Goal: Transaction & Acquisition: Purchase product/service

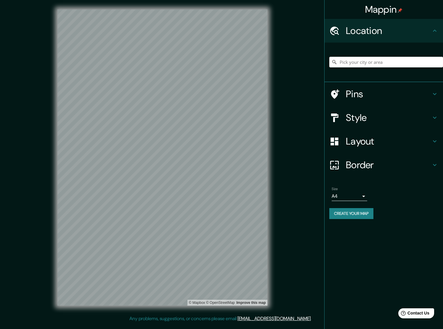
click at [350, 65] on input "Pick your city or area" at bounding box center [386, 62] width 114 height 11
click at [364, 117] on h4 "Style" at bounding box center [388, 118] width 85 height 12
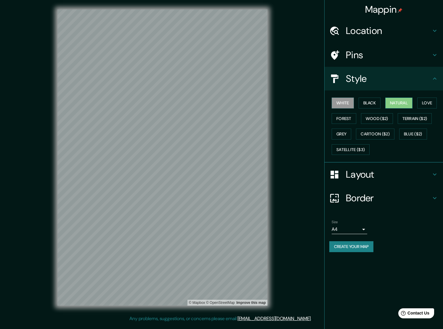
click at [406, 99] on button "Natural" at bounding box center [398, 103] width 27 height 11
click at [431, 218] on div "Size A4 single" at bounding box center [383, 227] width 109 height 19
click at [366, 172] on h4 "Layout" at bounding box center [388, 175] width 85 height 12
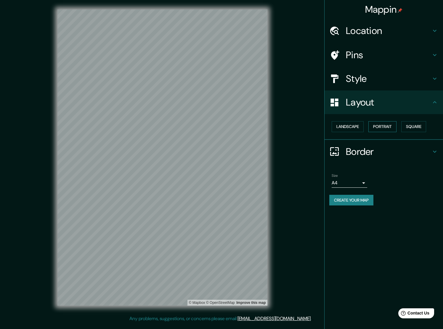
click at [391, 123] on button "Portrait" at bounding box center [382, 126] width 28 height 11
click at [353, 124] on button "Landscape" at bounding box center [348, 126] width 32 height 11
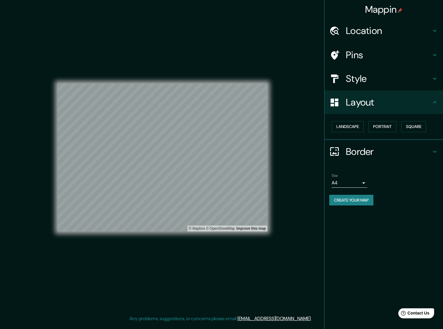
click at [349, 198] on button "Create your map" at bounding box center [351, 200] width 44 height 11
click at [353, 149] on h4 "Border" at bounding box center [388, 152] width 85 height 12
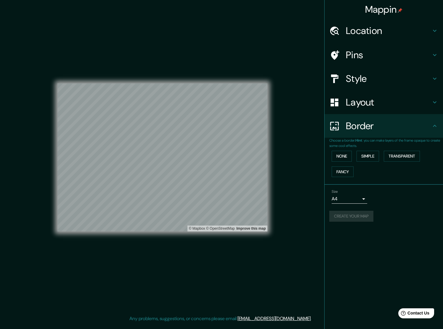
click at [359, 70] on div "Style" at bounding box center [383, 79] width 118 height 24
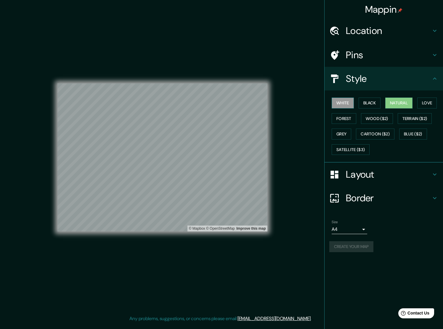
click at [346, 101] on button "White" at bounding box center [343, 103] width 22 height 11
click at [369, 102] on button "Black" at bounding box center [369, 103] width 22 height 11
click at [339, 103] on button "White" at bounding box center [343, 103] width 22 height 11
click at [385, 177] on h4 "Layout" at bounding box center [388, 175] width 85 height 12
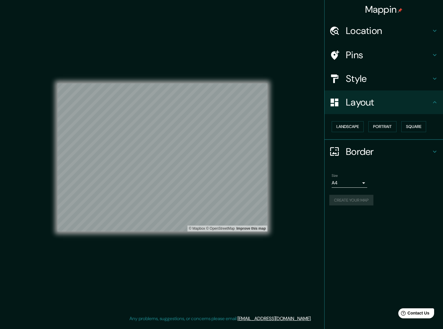
click at [370, 164] on ul "Location Pins Style Layout Landscape Portrait Square Border Choose a border. Hi…" at bounding box center [383, 116] width 118 height 194
click at [366, 153] on h4 "Border" at bounding box center [388, 152] width 85 height 12
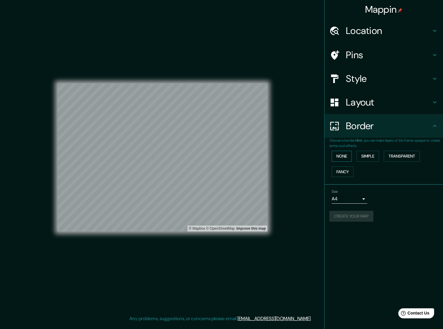
click at [343, 153] on button "None" at bounding box center [342, 156] width 20 height 11
click at [356, 213] on button "Create your map" at bounding box center [351, 216] width 44 height 11
click at [348, 214] on button "Create your map" at bounding box center [351, 216] width 44 height 11
click at [357, 233] on div "Mappin Location Pins Style Layout Border Choose a border. Hint : you can make l…" at bounding box center [383, 164] width 119 height 329
click at [345, 167] on button "Fancy" at bounding box center [343, 172] width 22 height 11
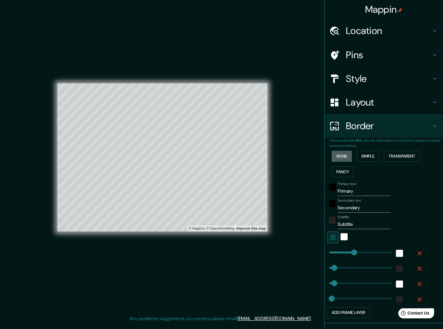
click at [345, 156] on button "None" at bounding box center [342, 156] width 20 height 11
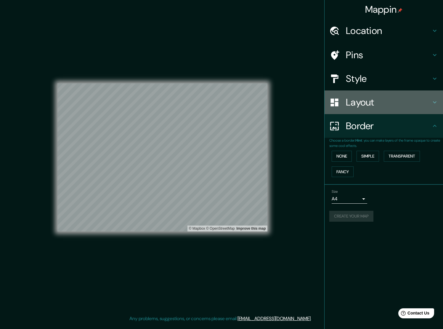
click at [355, 102] on h4 "Layout" at bounding box center [388, 102] width 85 height 12
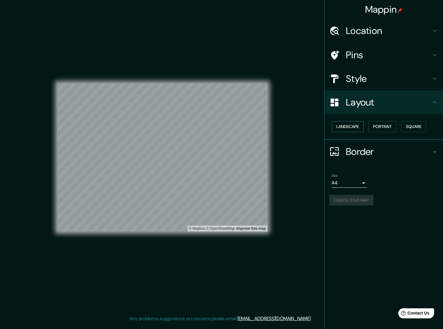
click at [355, 125] on button "Landscape" at bounding box center [348, 126] width 32 height 11
click at [380, 124] on button "Portrait" at bounding box center [382, 126] width 28 height 11
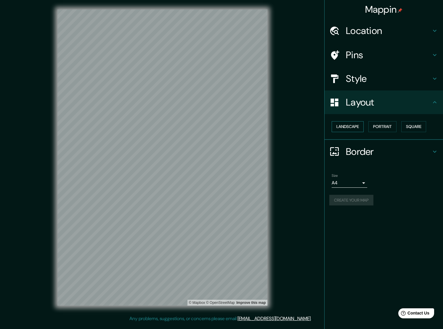
click at [353, 124] on button "Landscape" at bounding box center [348, 126] width 32 height 11
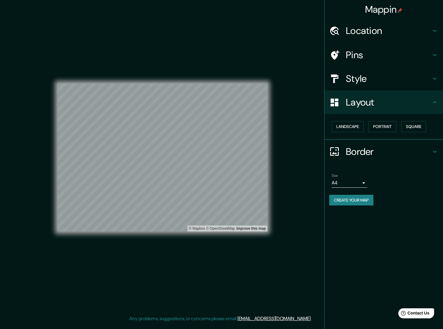
click at [368, 80] on h4 "Style" at bounding box center [388, 79] width 85 height 12
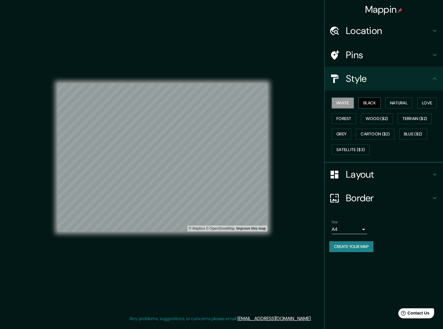
click at [371, 101] on button "Black" at bounding box center [369, 103] width 22 height 11
click at [338, 99] on button "White" at bounding box center [343, 103] width 22 height 11
click at [360, 246] on button "Create your map" at bounding box center [351, 247] width 44 height 11
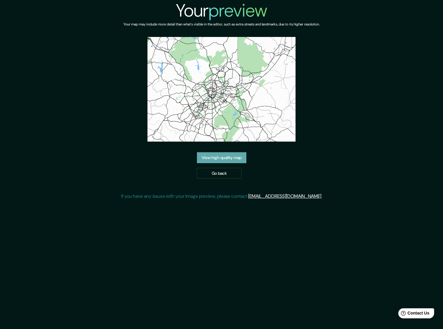
click at [221, 152] on link "View high quality map" at bounding box center [221, 157] width 49 height 11
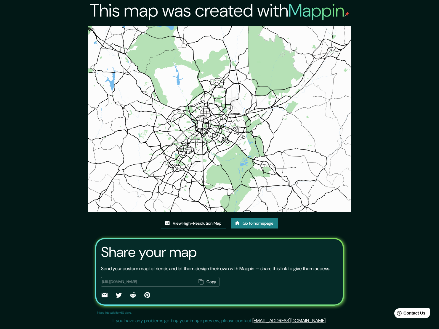
scroll to position [6, 0]
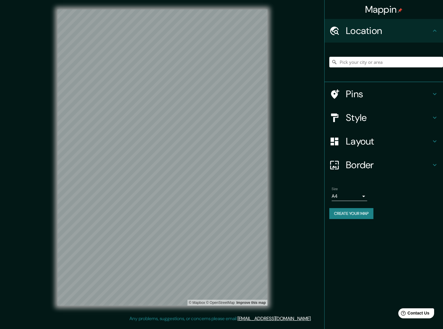
click at [354, 162] on h4 "Border" at bounding box center [388, 165] width 85 height 12
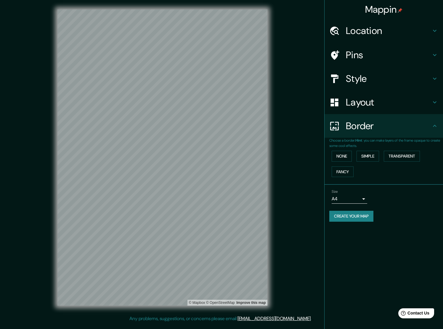
click at [364, 97] on h4 "Layout" at bounding box center [388, 102] width 85 height 12
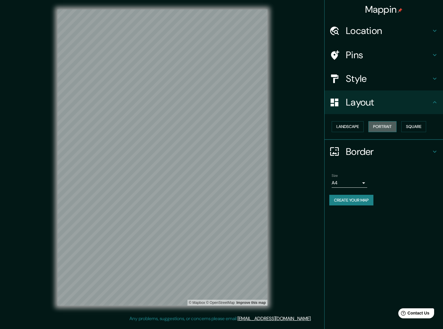
click at [379, 125] on button "Portrait" at bounding box center [382, 126] width 28 height 11
click at [426, 126] on button "Square" at bounding box center [413, 126] width 25 height 11
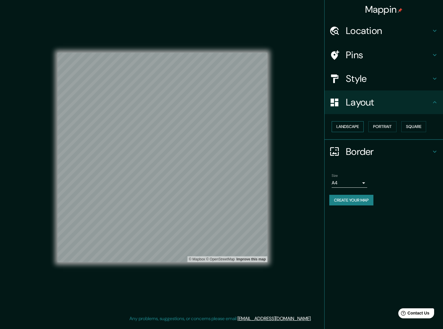
click at [347, 127] on button "Landscape" at bounding box center [348, 126] width 32 height 11
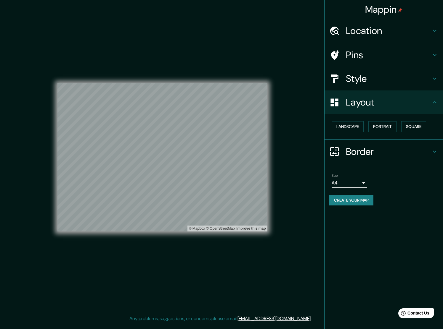
click at [345, 200] on button "Create your map" at bounding box center [351, 200] width 44 height 11
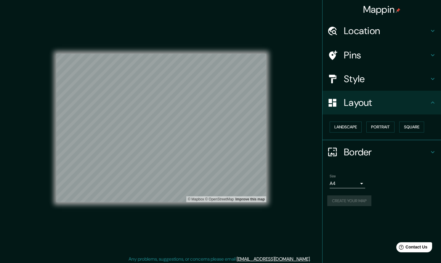
drag, startPoint x: 376, startPoint y: 74, endPoint x: 375, endPoint y: 83, distance: 9.5
click at [376, 74] on h4 "Style" at bounding box center [386, 79] width 85 height 12
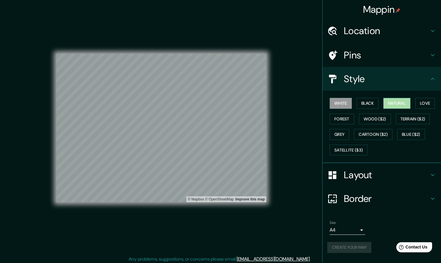
click at [395, 104] on button "Natural" at bounding box center [396, 103] width 27 height 11
click at [349, 78] on h4 "Style" at bounding box center [386, 79] width 85 height 12
click at [363, 199] on h4 "Border" at bounding box center [386, 198] width 85 height 12
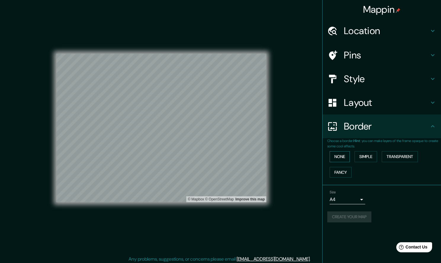
click at [337, 151] on button "None" at bounding box center [339, 156] width 20 height 11
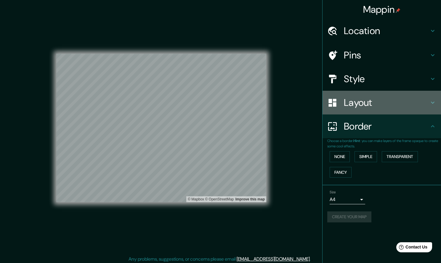
click at [358, 104] on h4 "Layout" at bounding box center [386, 102] width 85 height 12
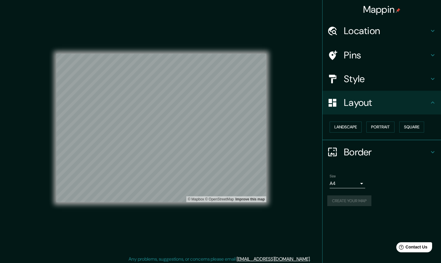
click at [343, 185] on body "Mappin Location Pins Style Layout Landscape Portrait Square Border Choose a bor…" at bounding box center [220, 131] width 441 height 263
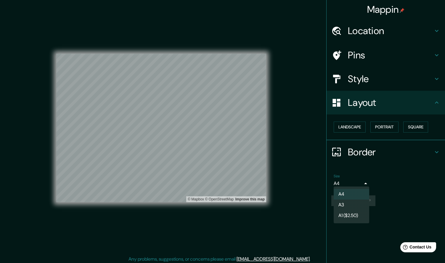
click at [343, 192] on li "A4" at bounding box center [352, 194] width 36 height 11
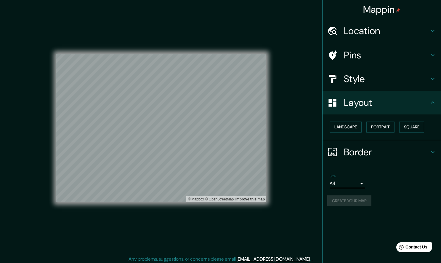
click at [345, 198] on div "Create your map" at bounding box center [381, 200] width 109 height 11
click at [356, 81] on h4 "Style" at bounding box center [386, 79] width 85 height 12
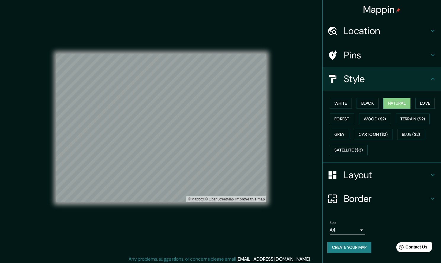
click at [363, 78] on h4 "Style" at bounding box center [386, 79] width 85 height 12
click at [348, 243] on button "Create your map" at bounding box center [349, 247] width 44 height 11
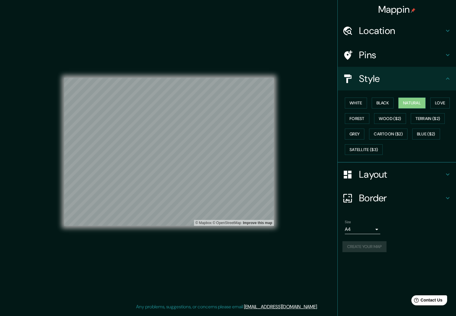
click at [379, 244] on div "Create your map" at bounding box center [397, 247] width 109 height 11
click at [365, 102] on button "White" at bounding box center [356, 103] width 22 height 11
click at [384, 102] on button "Black" at bounding box center [383, 103] width 22 height 11
click at [410, 100] on button "Natural" at bounding box center [412, 103] width 27 height 11
click at [392, 75] on h4 "Style" at bounding box center [401, 79] width 85 height 12
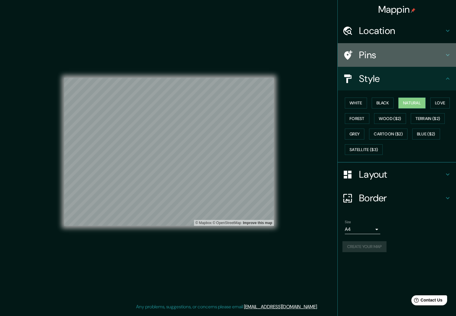
click at [414, 53] on h4 "Pins" at bounding box center [401, 55] width 85 height 12
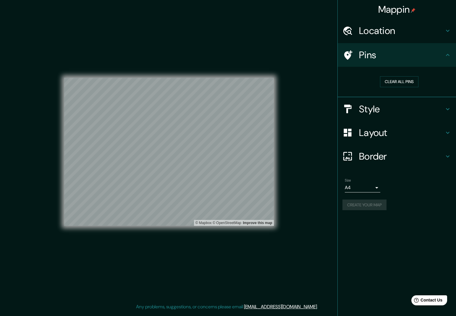
click at [421, 21] on div "Location" at bounding box center [397, 31] width 118 height 24
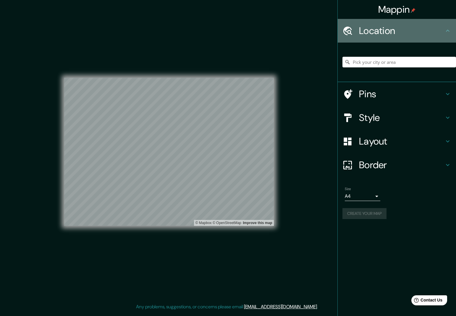
click at [422, 32] on h4 "Location" at bounding box center [401, 31] width 85 height 12
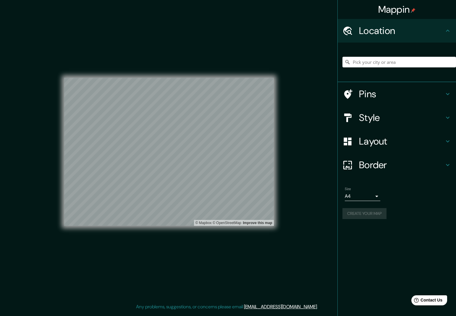
click at [397, 156] on div "Border" at bounding box center [397, 165] width 118 height 24
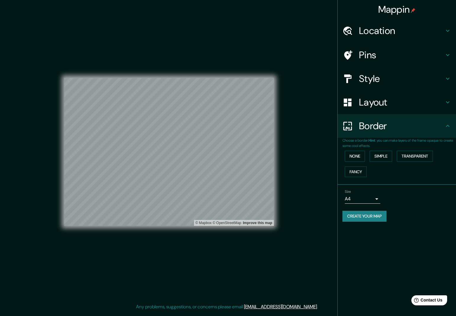
click at [375, 214] on button "Create your map" at bounding box center [365, 216] width 44 height 11
click at [373, 217] on div "Create your map" at bounding box center [397, 216] width 109 height 11
click at [388, 105] on h4 "Layout" at bounding box center [401, 102] width 85 height 12
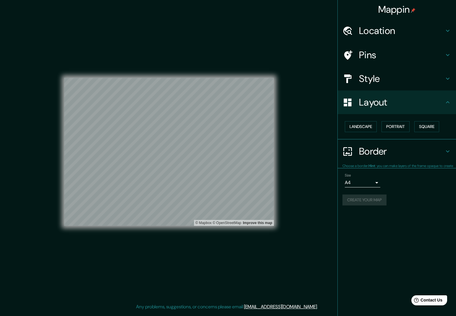
click at [390, 119] on div "Landscape Portrait Square" at bounding box center [400, 127] width 114 height 16
click at [361, 123] on button "Landscape" at bounding box center [361, 126] width 32 height 11
click at [394, 127] on button "Portrait" at bounding box center [396, 126] width 28 height 11
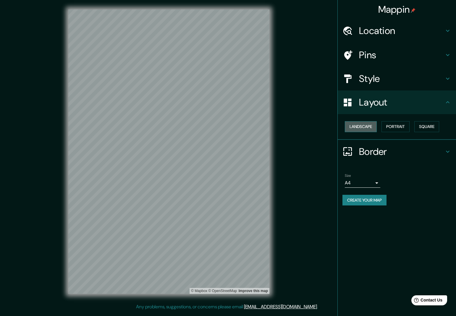
click at [371, 125] on button "Landscape" at bounding box center [361, 126] width 32 height 11
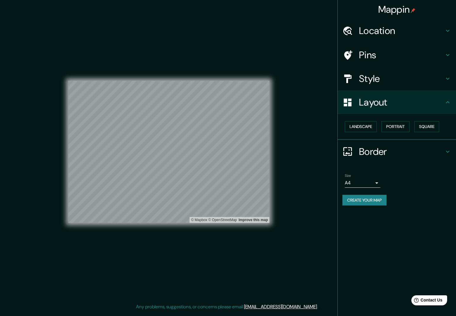
click at [371, 195] on button "Create your map" at bounding box center [365, 200] width 44 height 11
click at [364, 125] on button "Landscape" at bounding box center [361, 126] width 32 height 11
click at [370, 104] on h4 "Layout" at bounding box center [401, 102] width 85 height 12
click at [371, 76] on h4 "Style" at bounding box center [401, 79] width 85 height 12
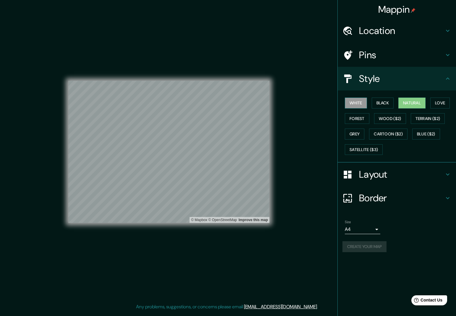
click at [362, 103] on button "White" at bounding box center [356, 103] width 22 height 11
click at [385, 102] on button "Black" at bounding box center [383, 103] width 22 height 11
click at [410, 102] on button "Natural" at bounding box center [412, 103] width 27 height 11
click at [369, 176] on h4 "Layout" at bounding box center [401, 175] width 85 height 12
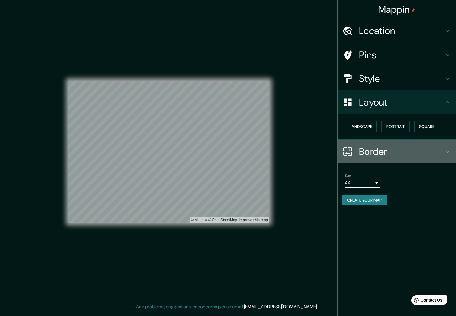
click at [369, 152] on h4 "Border" at bounding box center [401, 152] width 85 height 12
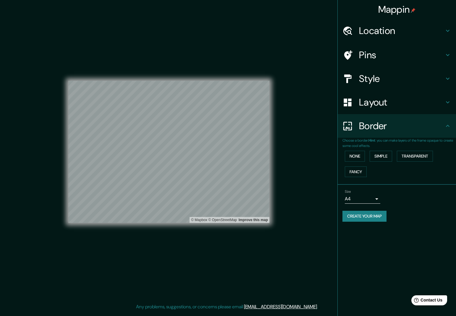
click at [424, 203] on div "Size A4 single" at bounding box center [397, 196] width 109 height 19
click at [356, 156] on button "None" at bounding box center [355, 156] width 20 height 11
click at [361, 171] on button "Fancy" at bounding box center [356, 172] width 22 height 11
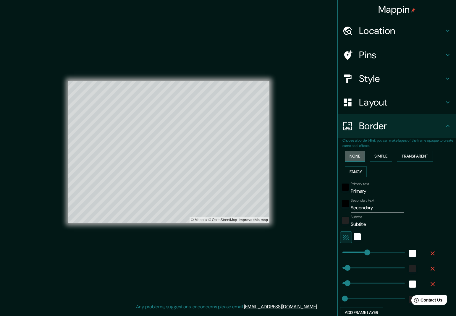
click at [357, 154] on button "None" at bounding box center [355, 156] width 20 height 11
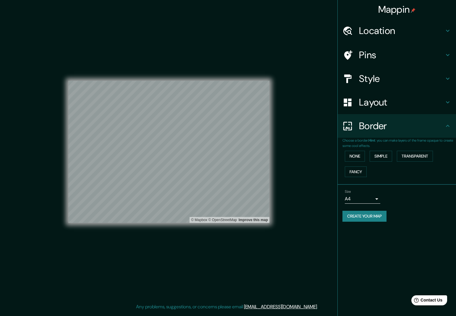
click at [363, 211] on button "Create your map" at bounding box center [365, 216] width 44 height 11
click at [402, 11] on h4 "Mappin" at bounding box center [398, 10] width 38 height 12
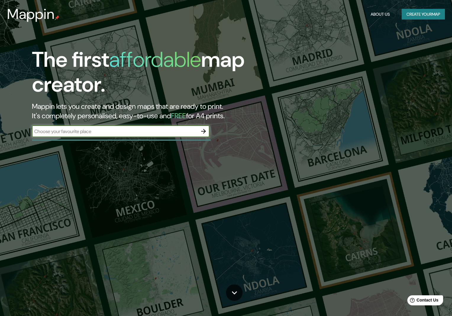
click at [144, 126] on div "​" at bounding box center [121, 132] width 178 height 12
type input "madrid"
click at [201, 130] on icon "button" at bounding box center [203, 131] width 7 height 7
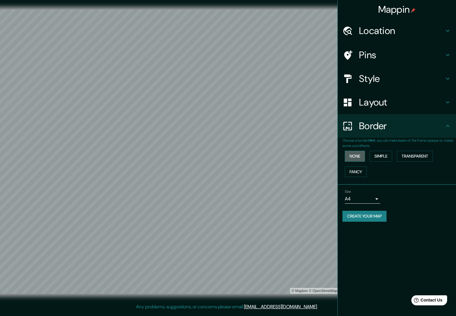
click at [358, 155] on button "None" at bounding box center [355, 156] width 20 height 11
click at [374, 213] on button "Create your map" at bounding box center [365, 216] width 44 height 11
click at [365, 214] on button "Create your map" at bounding box center [365, 216] width 44 height 11
click at [380, 98] on h4 "Layout" at bounding box center [401, 102] width 85 height 12
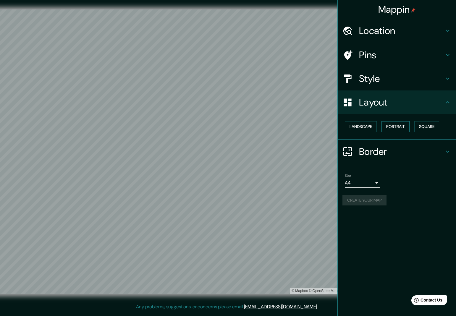
click at [398, 126] on button "Portrait" at bounding box center [396, 126] width 28 height 11
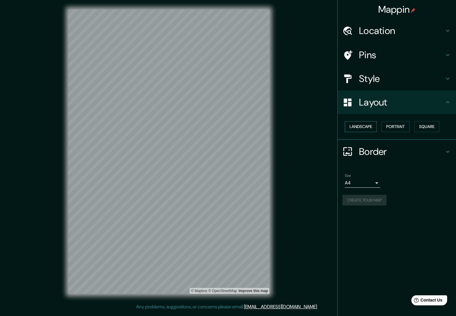
click at [366, 126] on button "Landscape" at bounding box center [361, 126] width 32 height 11
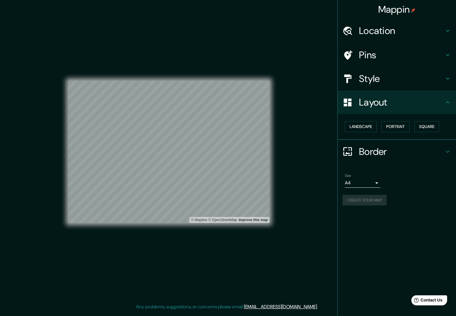
click at [420, 201] on div "Create your map" at bounding box center [397, 200] width 109 height 11
click at [428, 215] on div "Mappin Location Pins Style Layout Landscape Portrait Square Border Choose a bor…" at bounding box center [397, 158] width 119 height 316
click at [362, 180] on body "Mappin Location Pins Style Layout Landscape Portrait Square Border Choose a bor…" at bounding box center [228, 158] width 456 height 316
click at [360, 195] on li "A4" at bounding box center [363, 194] width 36 height 11
click at [364, 185] on body "Mappin Location Pins Style Layout Landscape Portrait Square Border Choose a bor…" at bounding box center [228, 158] width 456 height 316
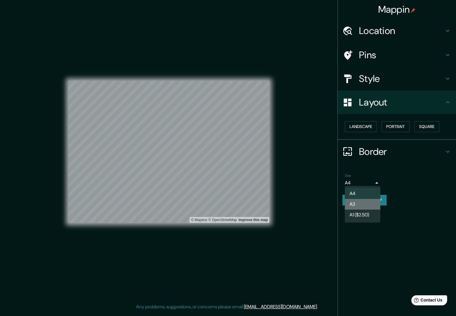
click at [363, 199] on li "A3" at bounding box center [363, 204] width 36 height 11
type input "a4"
click at [365, 179] on body "Mappin Location Pins Style Layout Landscape Portrait Square Border Choose a bor…" at bounding box center [228, 158] width 456 height 316
click at [362, 188] on ul "A4 A3 A1 ($2.50)" at bounding box center [363, 204] width 36 height 37
click at [406, 231] on div at bounding box center [228, 158] width 456 height 316
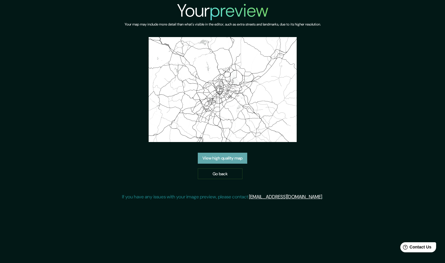
click at [229, 161] on link "View high quality map" at bounding box center [222, 157] width 49 height 11
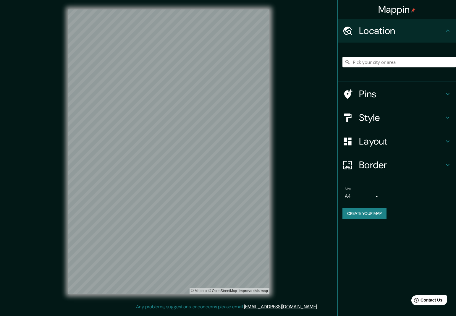
click at [378, 141] on h4 "Layout" at bounding box center [401, 142] width 85 height 12
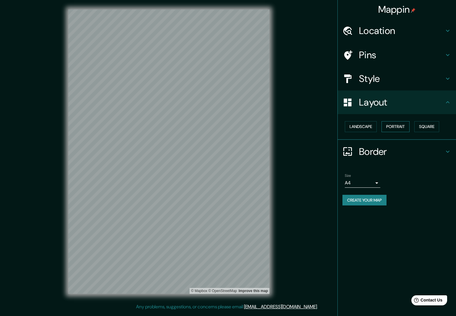
click at [394, 124] on button "Portrait" at bounding box center [396, 126] width 28 height 11
click at [361, 121] on button "Landscape" at bounding box center [361, 126] width 32 height 11
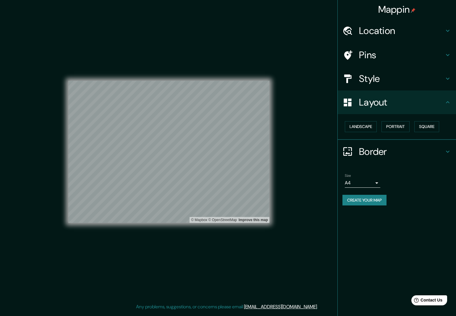
click at [399, 71] on div "Style" at bounding box center [397, 79] width 118 height 24
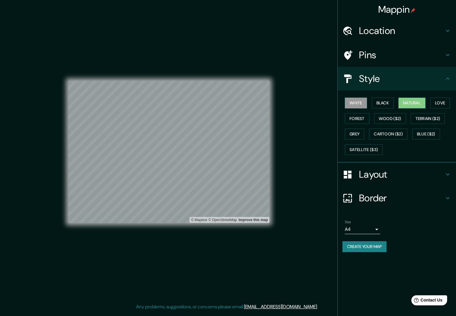
click at [417, 104] on button "Natural" at bounding box center [412, 103] width 27 height 11
click at [370, 242] on button "Create your map" at bounding box center [365, 247] width 44 height 11
click at [363, 100] on button "White" at bounding box center [356, 103] width 22 height 11
click at [374, 260] on div "Mappin Location Pins Style White Black Natural Love Forest Wood ($2) Terrain ($…" at bounding box center [397, 158] width 119 height 316
drag, startPoint x: 375, startPoint y: 242, endPoint x: 376, endPoint y: 236, distance: 5.1
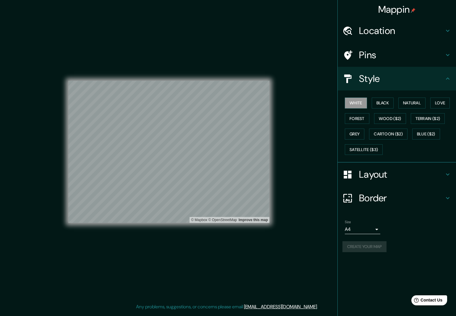
click at [375, 242] on div "Create your map" at bounding box center [397, 247] width 109 height 11
click at [382, 172] on h4 "Layout" at bounding box center [401, 175] width 85 height 12
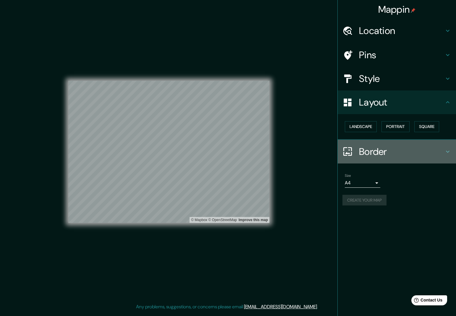
click at [390, 150] on h4 "Border" at bounding box center [401, 152] width 85 height 12
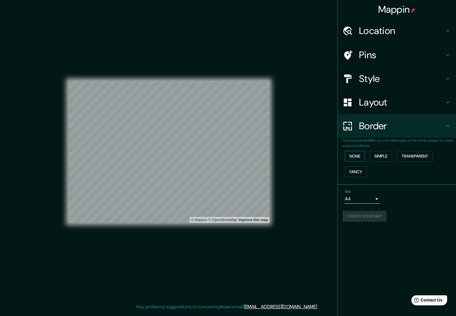
click at [358, 152] on button "None" at bounding box center [355, 156] width 20 height 11
click at [380, 151] on button "Simple" at bounding box center [381, 156] width 22 height 11
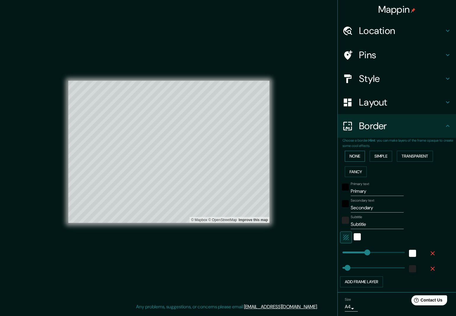
click at [354, 153] on button "None" at bounding box center [355, 156] width 20 height 11
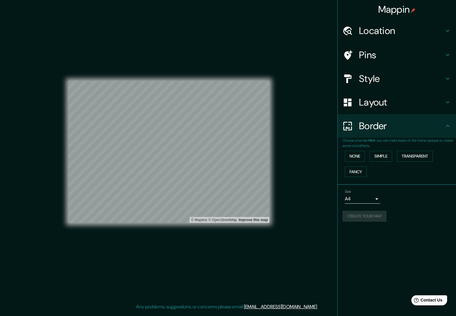
click at [389, 77] on h4 "Style" at bounding box center [401, 79] width 85 height 12
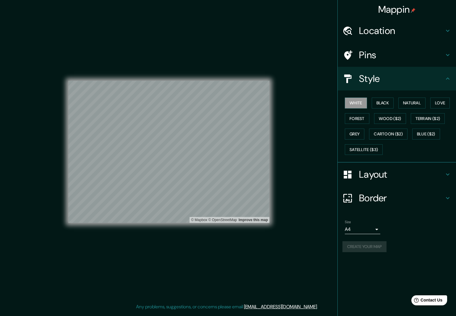
drag, startPoint x: 379, startPoint y: 102, endPoint x: 396, endPoint y: 102, distance: 17.2
click at [379, 102] on button "Black" at bounding box center [383, 103] width 22 height 11
click at [411, 102] on button "Natural" at bounding box center [412, 103] width 27 height 11
click at [383, 104] on button "Black" at bounding box center [383, 103] width 22 height 11
click at [361, 102] on button "White" at bounding box center [356, 103] width 22 height 11
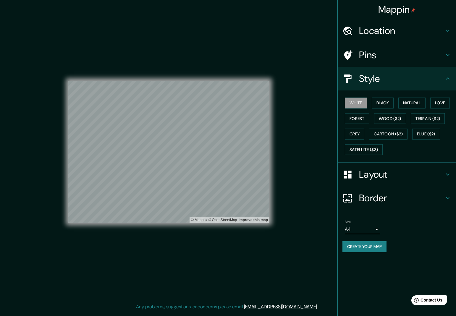
click at [372, 247] on button "Create your map" at bounding box center [365, 247] width 44 height 11
click at [367, 247] on button "Create your map" at bounding box center [365, 247] width 44 height 11
click at [367, 243] on button "Create your map" at bounding box center [365, 247] width 44 height 11
click at [381, 99] on button "Black" at bounding box center [383, 103] width 22 height 11
click at [360, 99] on button "White" at bounding box center [356, 103] width 22 height 11
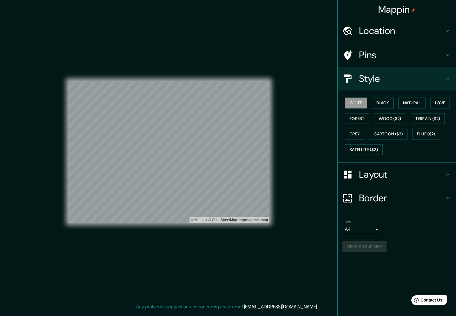
click at [366, 171] on h4 "Layout" at bounding box center [401, 175] width 85 height 12
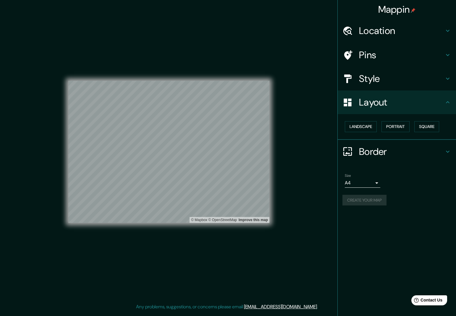
click at [373, 159] on div "Border" at bounding box center [397, 152] width 118 height 24
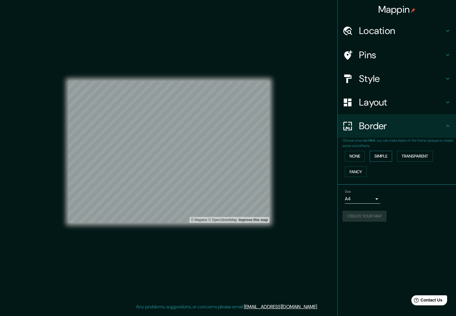
click at [380, 155] on button "Simple" at bounding box center [381, 156] width 22 height 11
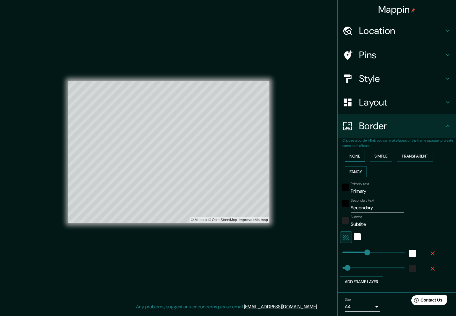
click at [358, 156] on button "None" at bounding box center [355, 156] width 20 height 11
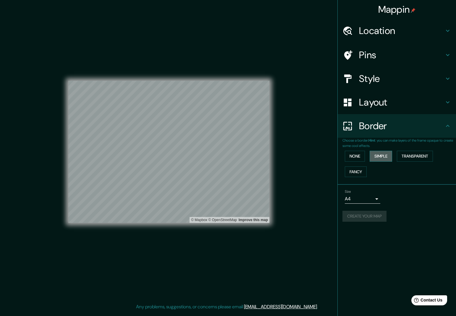
click at [379, 152] on button "Simple" at bounding box center [381, 156] width 22 height 11
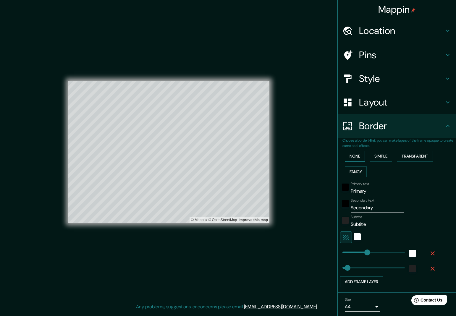
click at [358, 153] on button "None" at bounding box center [355, 156] width 20 height 11
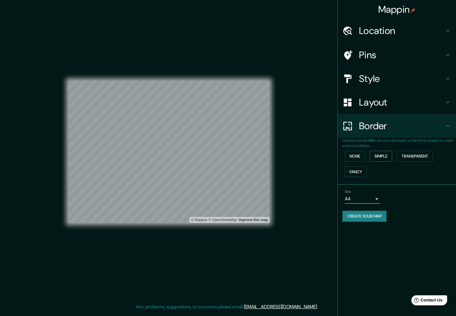
click at [392, 155] on button "Simple" at bounding box center [381, 156] width 22 height 11
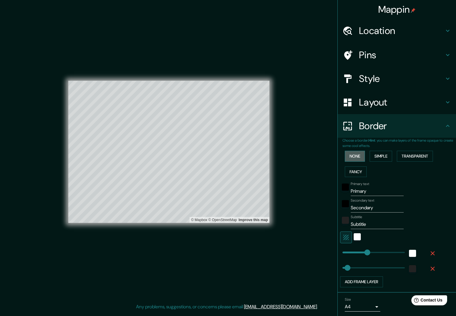
click at [356, 155] on button "None" at bounding box center [355, 156] width 20 height 11
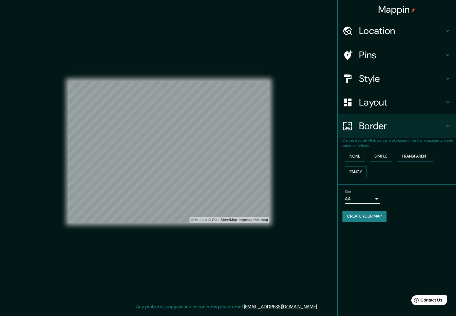
click at [364, 211] on button "Create your map" at bounding box center [365, 216] width 44 height 11
click at [372, 211] on button "Create your map" at bounding box center [365, 216] width 44 height 11
click at [227, 163] on div at bounding box center [226, 161] width 5 height 5
click at [372, 199] on body "Mappin Location Pins Style Layout Border Choose a border. Hint : you can make l…" at bounding box center [228, 158] width 456 height 316
drag, startPoint x: 372, startPoint y: 205, endPoint x: 371, endPoint y: 209, distance: 3.6
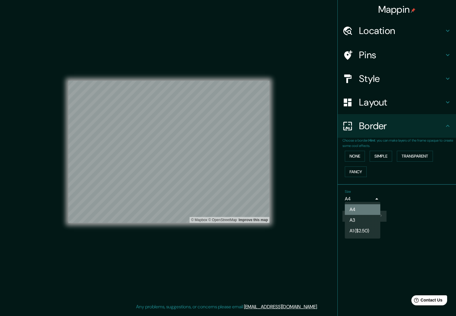
click at [372, 205] on li "A4" at bounding box center [363, 210] width 36 height 11
click at [363, 197] on body "Mappin Location Pins Style Layout Border Choose a border. Hint : you can make l…" at bounding box center [228, 158] width 456 height 316
click at [359, 217] on li "A3" at bounding box center [363, 220] width 36 height 11
click at [360, 198] on body "Mappin Location Pins Style Layout Border Choose a border. Hint : you can make l…" at bounding box center [228, 158] width 456 height 316
click at [360, 206] on li "A4" at bounding box center [363, 210] width 36 height 11
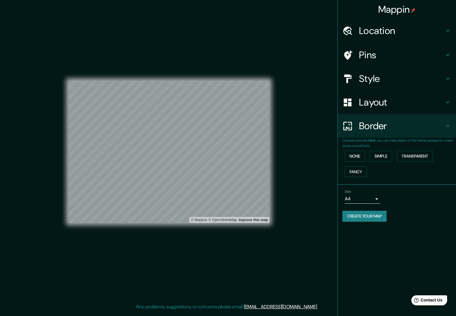
click at [407, 203] on div "Size A4 single" at bounding box center [397, 196] width 109 height 19
drag, startPoint x: 350, startPoint y: 155, endPoint x: 356, endPoint y: 151, distance: 6.7
click at [350, 155] on button "None" at bounding box center [355, 156] width 20 height 11
click at [377, 101] on h4 "Layout" at bounding box center [401, 102] width 85 height 12
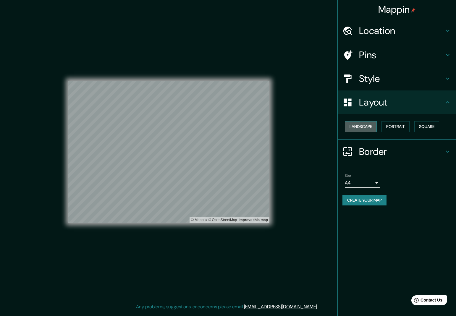
click at [374, 123] on button "Landscape" at bounding box center [361, 126] width 32 height 11
click at [394, 124] on button "Portrait" at bounding box center [396, 126] width 28 height 11
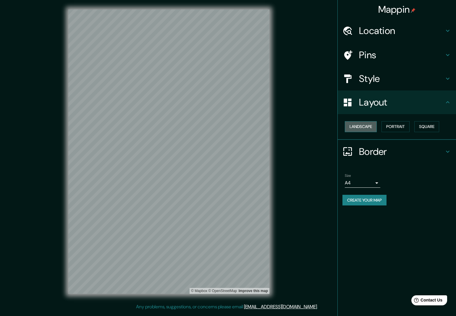
click at [370, 125] on button "Landscape" at bounding box center [361, 126] width 32 height 11
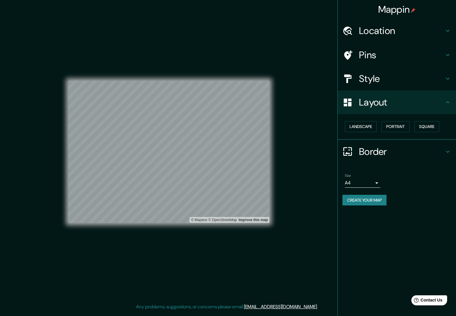
click at [376, 75] on h4 "Style" at bounding box center [401, 79] width 85 height 12
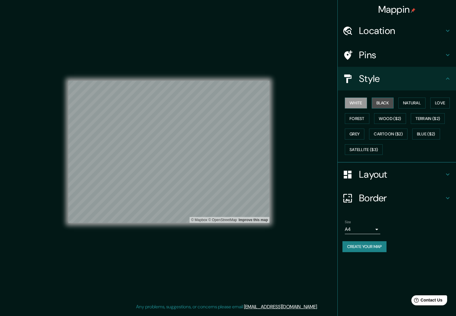
click at [387, 100] on button "Black" at bounding box center [383, 103] width 22 height 11
click at [411, 102] on button "Natural" at bounding box center [412, 103] width 27 height 11
click at [439, 102] on button "Love" at bounding box center [441, 103] width 20 height 11
click at [365, 116] on button "Forest" at bounding box center [357, 118] width 25 height 11
click at [360, 130] on button "Grey" at bounding box center [355, 134] width 20 height 11
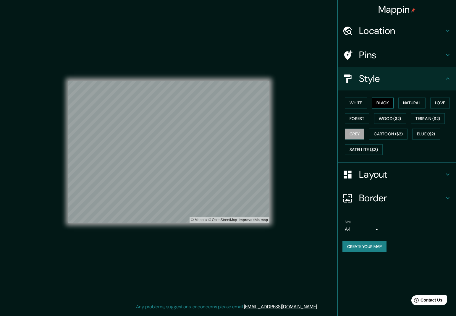
click at [388, 102] on button "Black" at bounding box center [383, 103] width 22 height 11
click at [363, 102] on button "White" at bounding box center [356, 103] width 22 height 11
click at [363, 243] on button "Create your map" at bounding box center [365, 247] width 44 height 11
click at [361, 245] on button "Create your map" at bounding box center [365, 247] width 44 height 11
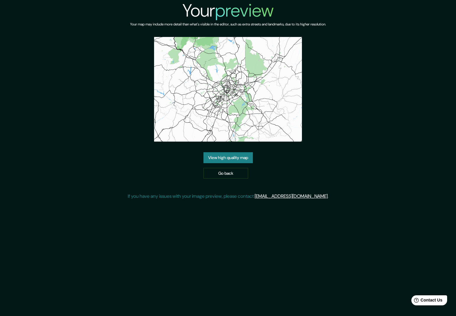
click at [231, 152] on link "View high quality map" at bounding box center [228, 157] width 49 height 11
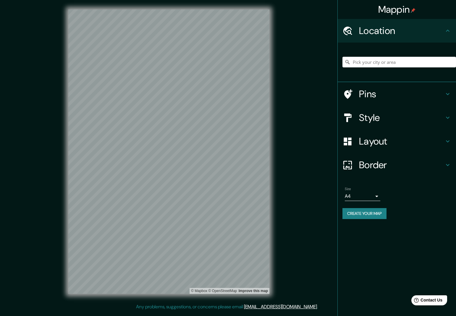
click at [386, 165] on h4 "Border" at bounding box center [401, 165] width 85 height 12
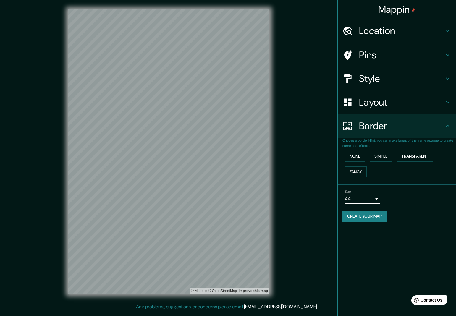
click at [381, 96] on h4 "Layout" at bounding box center [401, 102] width 85 height 12
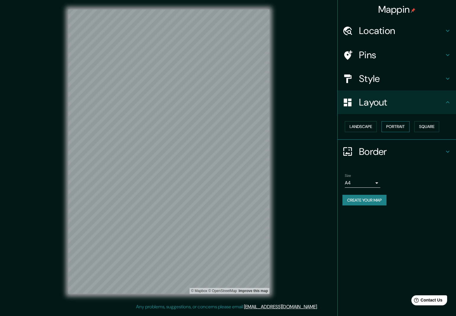
click at [398, 123] on button "Portrait" at bounding box center [396, 126] width 28 height 11
drag, startPoint x: 369, startPoint y: 125, endPoint x: 391, endPoint y: 125, distance: 21.6
click at [369, 125] on button "Landscape" at bounding box center [361, 126] width 32 height 11
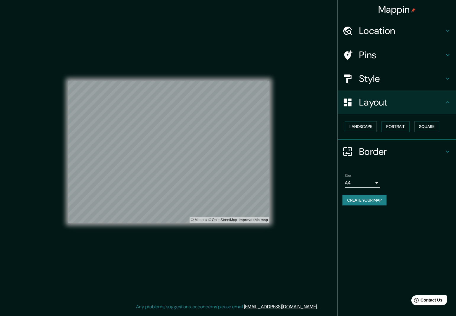
click at [371, 197] on button "Create your map" at bounding box center [365, 200] width 44 height 11
click at [349, 198] on button "Create your map" at bounding box center [365, 200] width 44 height 11
click at [361, 195] on button "Create your map" at bounding box center [365, 200] width 44 height 11
